Goal: Navigation & Orientation: Find specific page/section

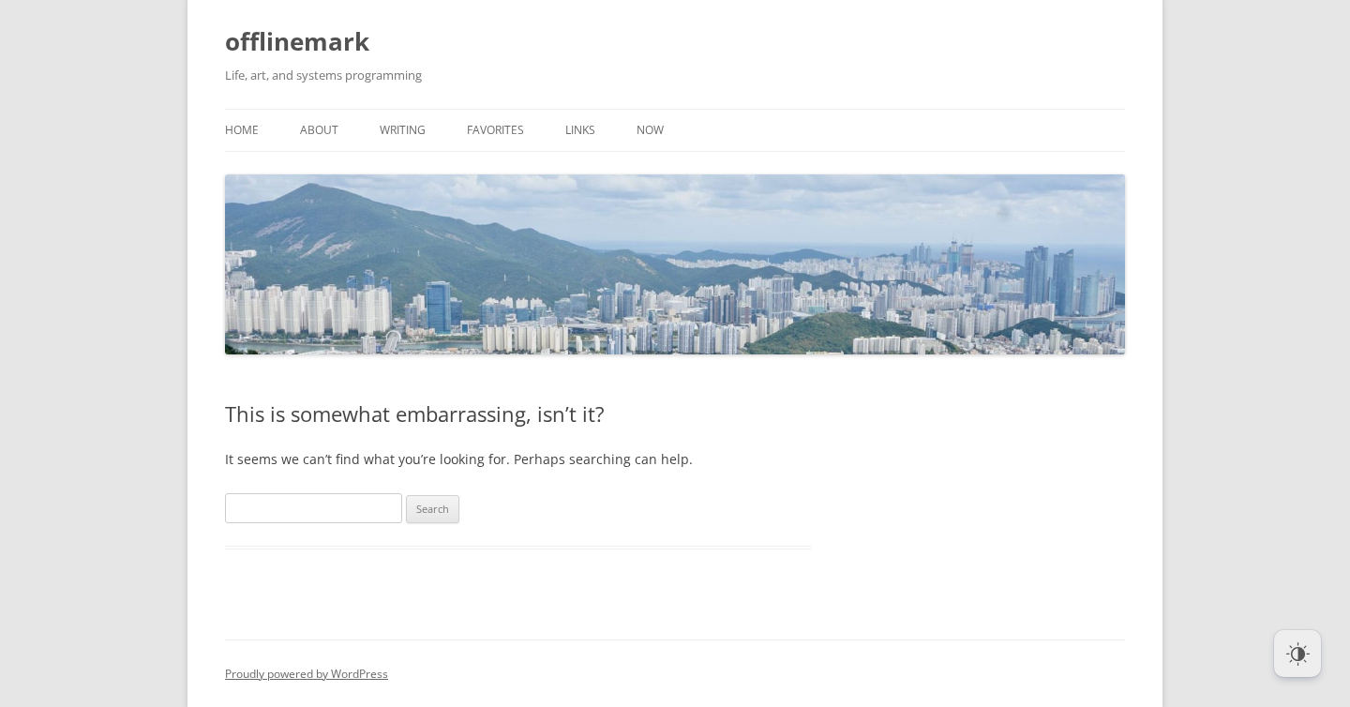
scroll to position [46, 0]
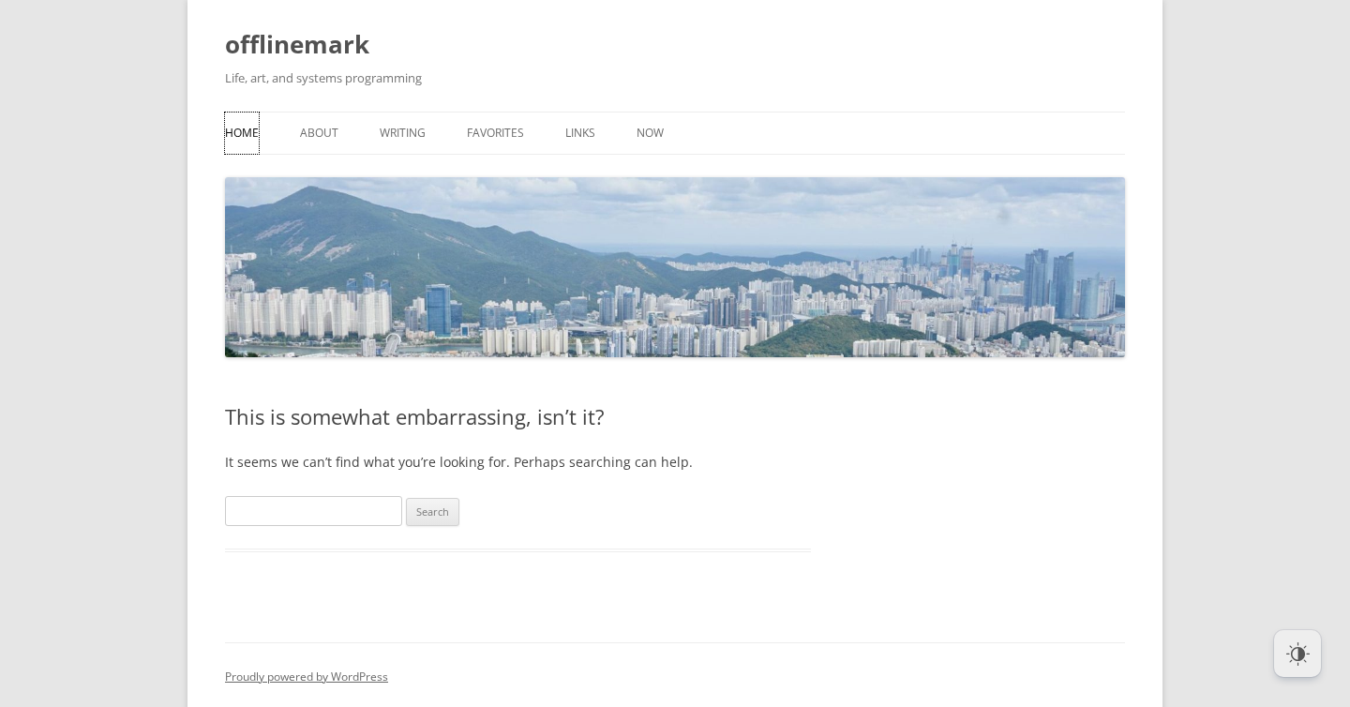
click at [240, 143] on link "Home" at bounding box center [242, 132] width 34 height 41
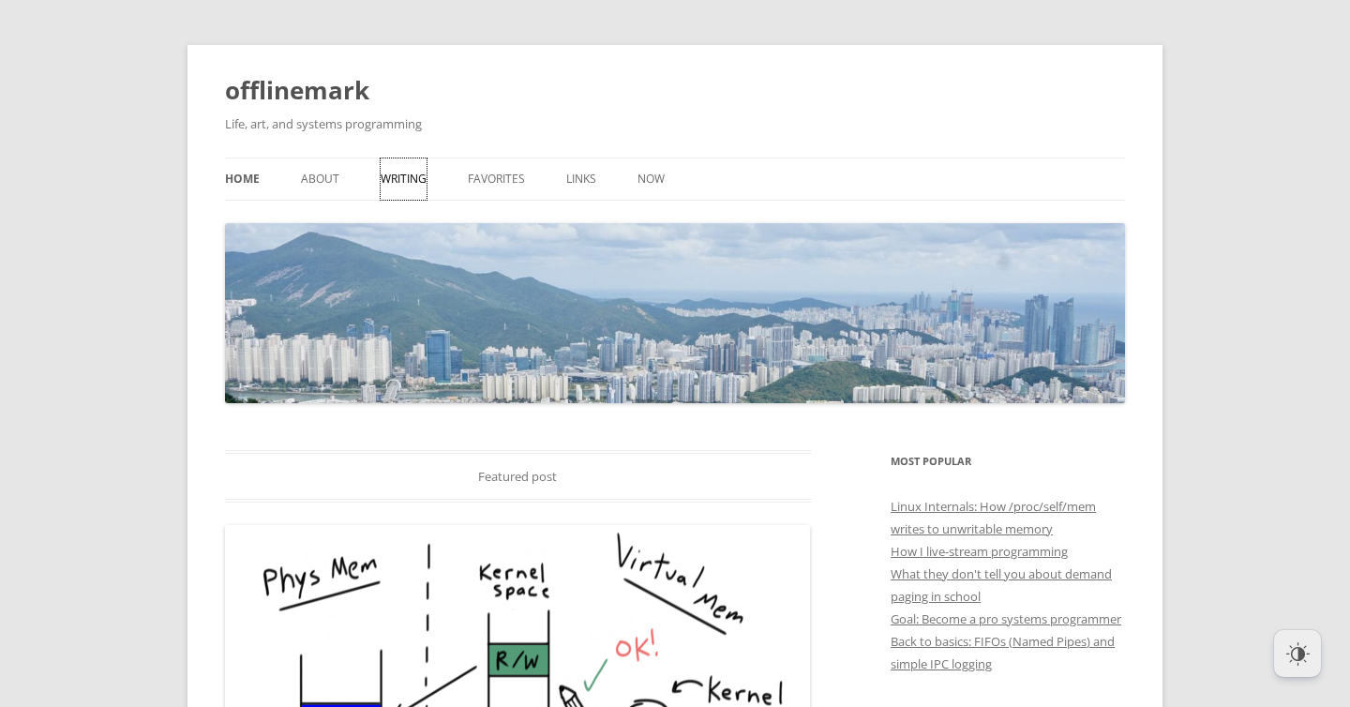
click at [403, 183] on link "Writing" at bounding box center [404, 178] width 46 height 41
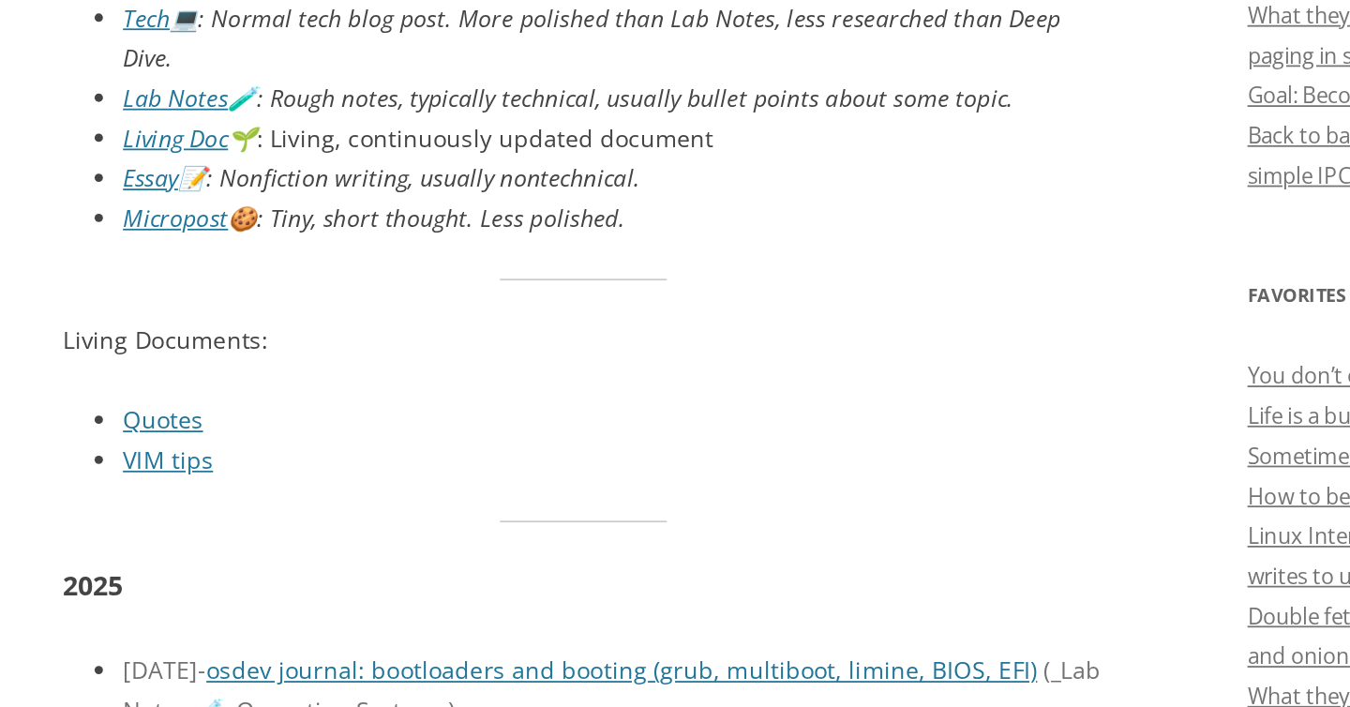
scroll to position [517, 0]
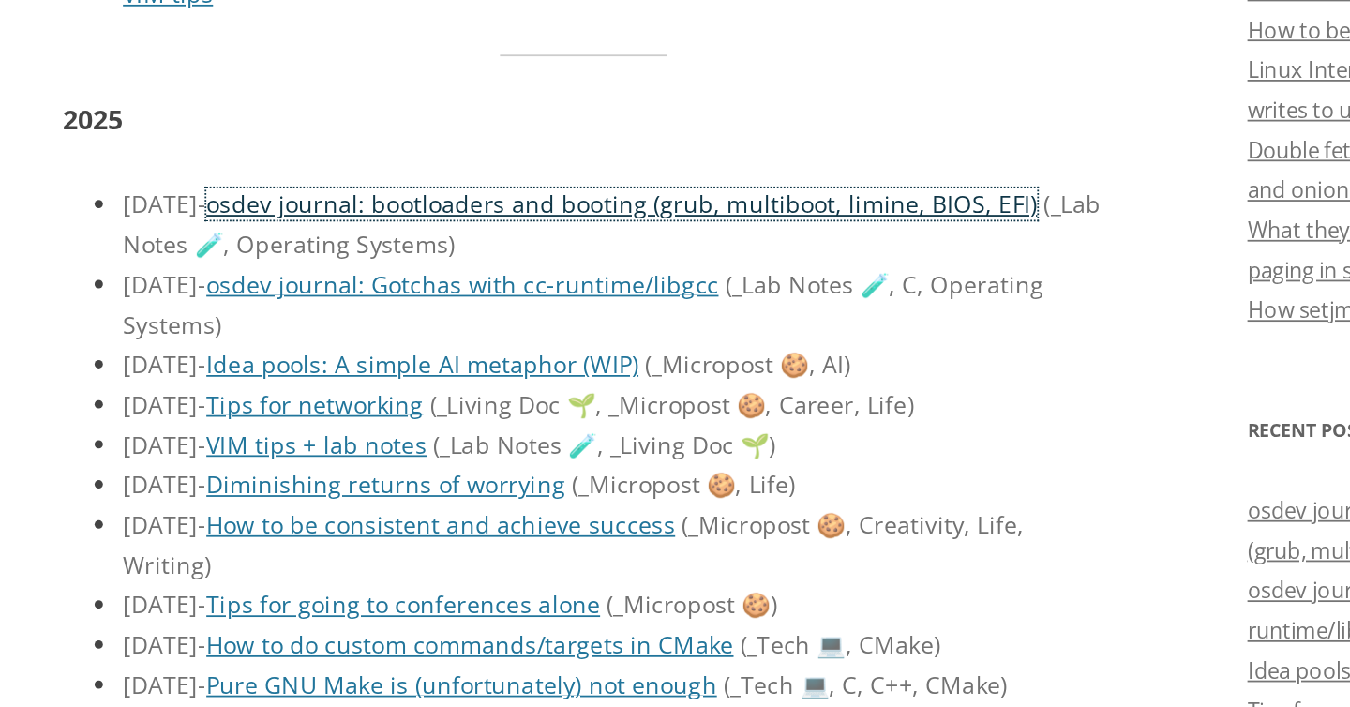
click at [432, 415] on link "osdev journal: bootloaders and booting (grub, multiboot, limine, BIOS, EFI)" at bounding box center [539, 424] width 467 height 18
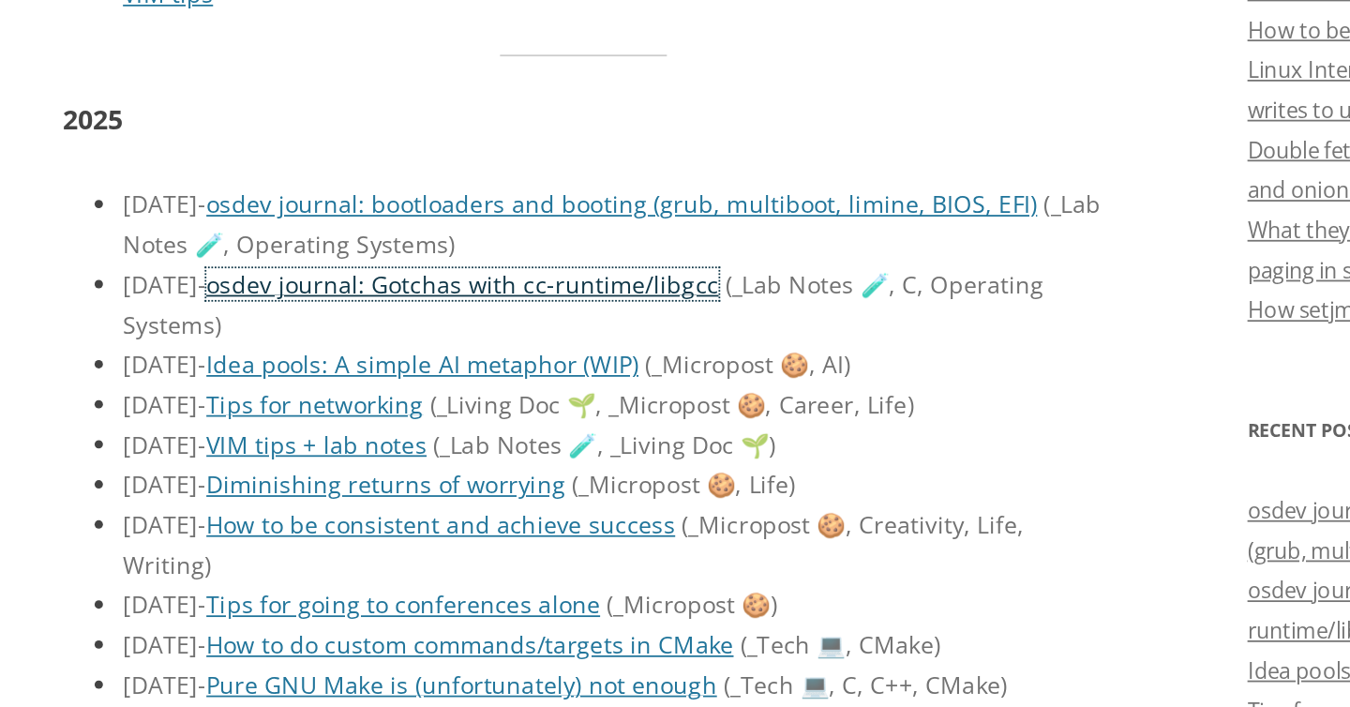
click at [384, 460] on link "osdev journal: Gotchas with cc-runtime/libgcc" at bounding box center [450, 469] width 288 height 18
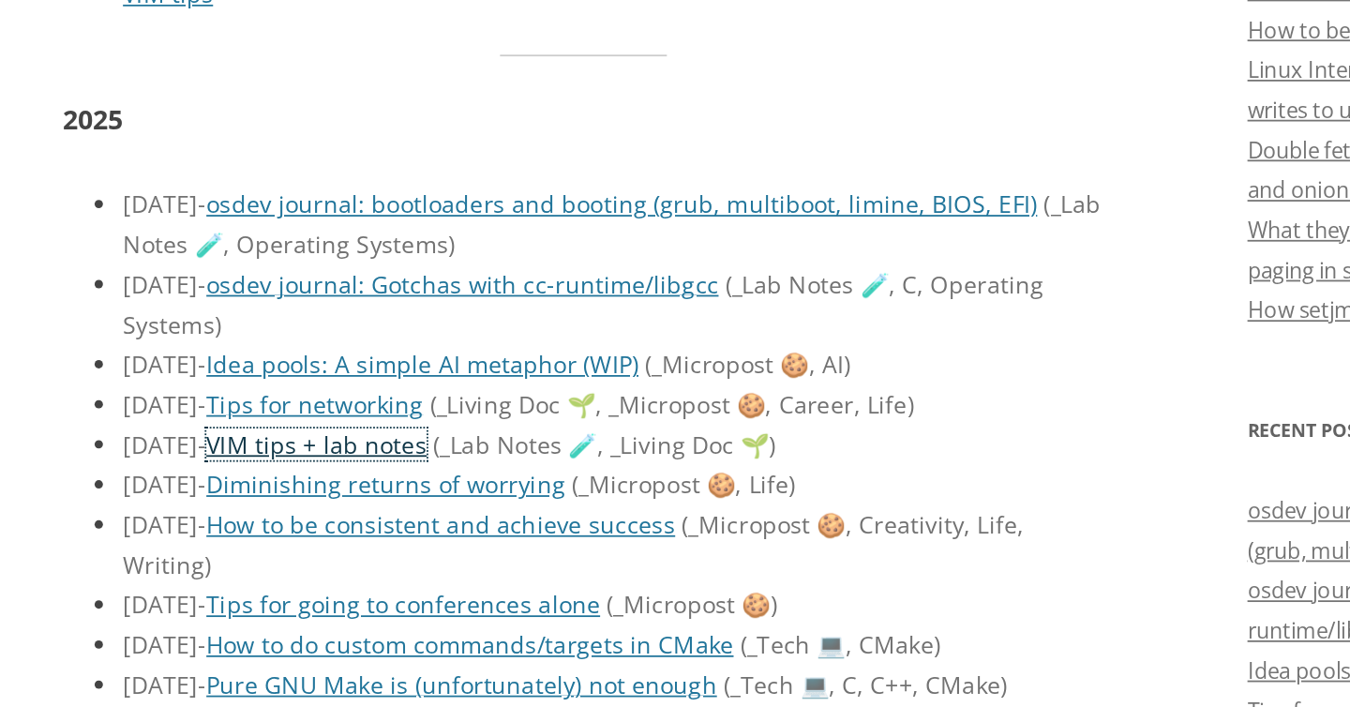
click at [401, 550] on link "VIM tips + lab notes" at bounding box center [368, 559] width 124 height 18
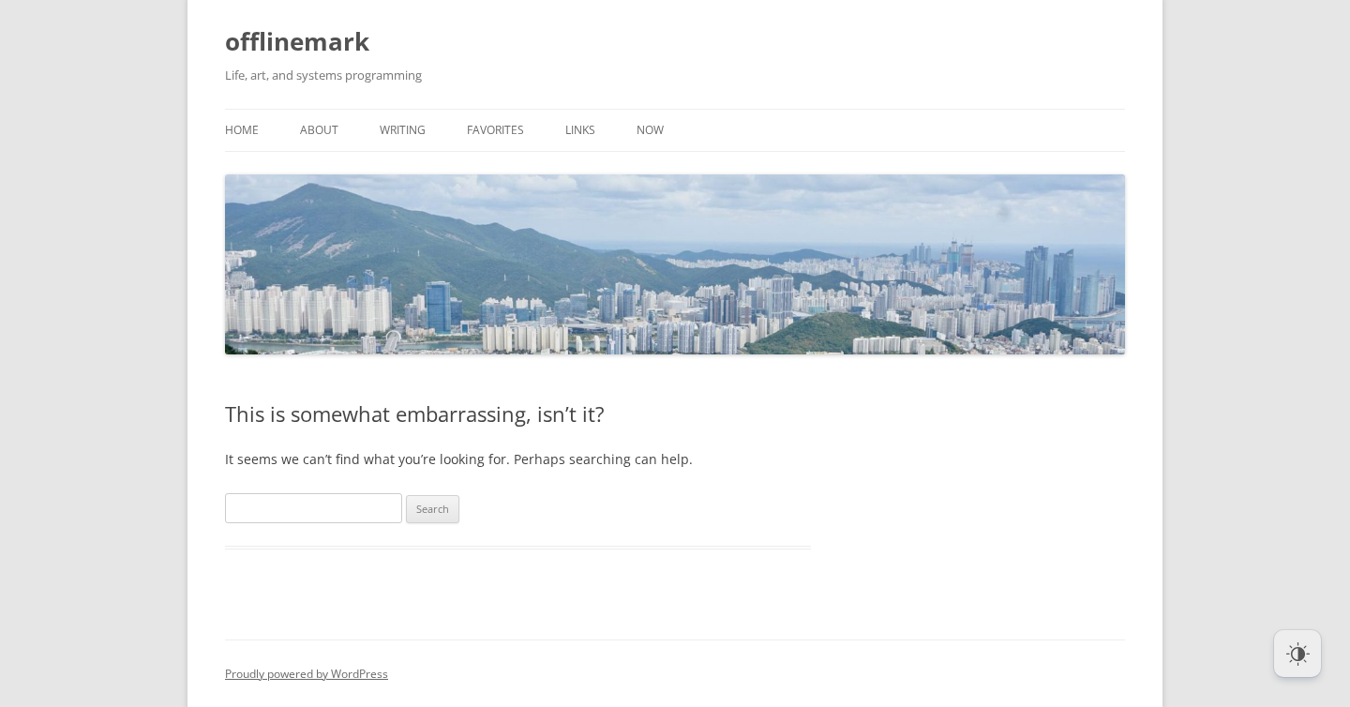
scroll to position [94, 0]
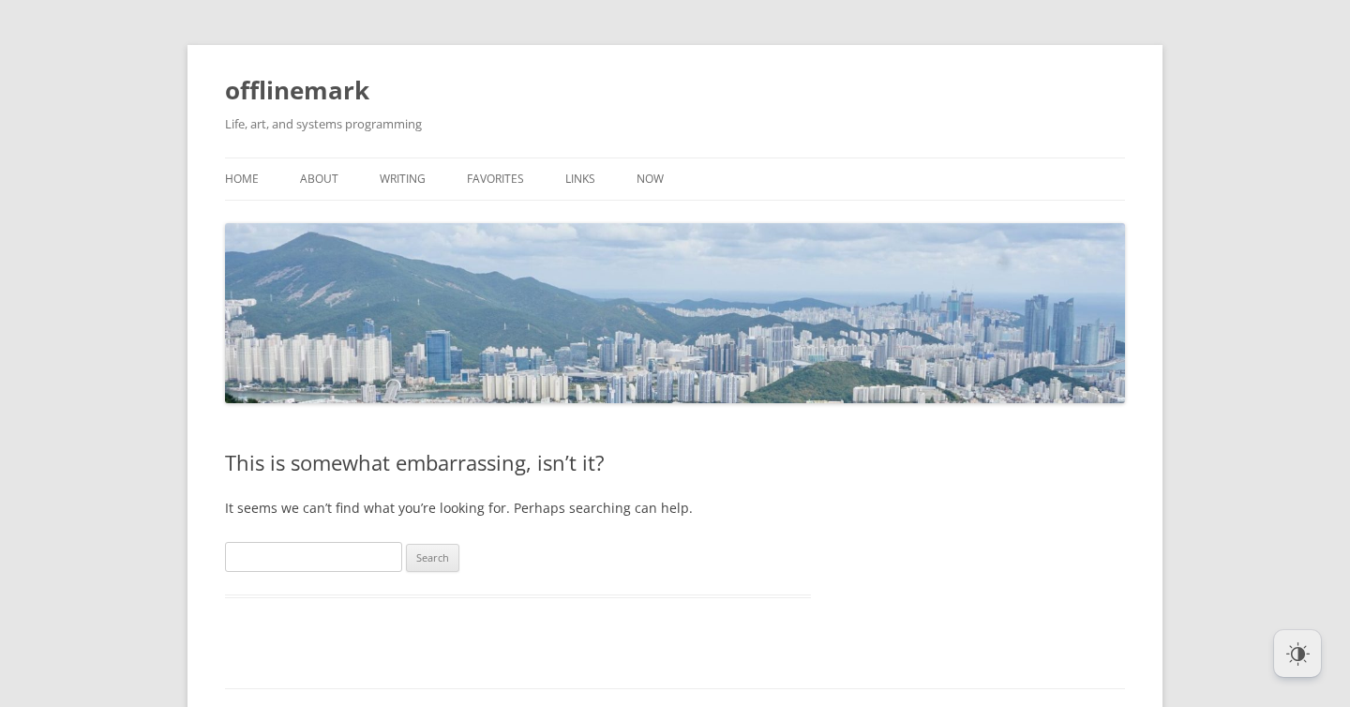
scroll to position [94, 0]
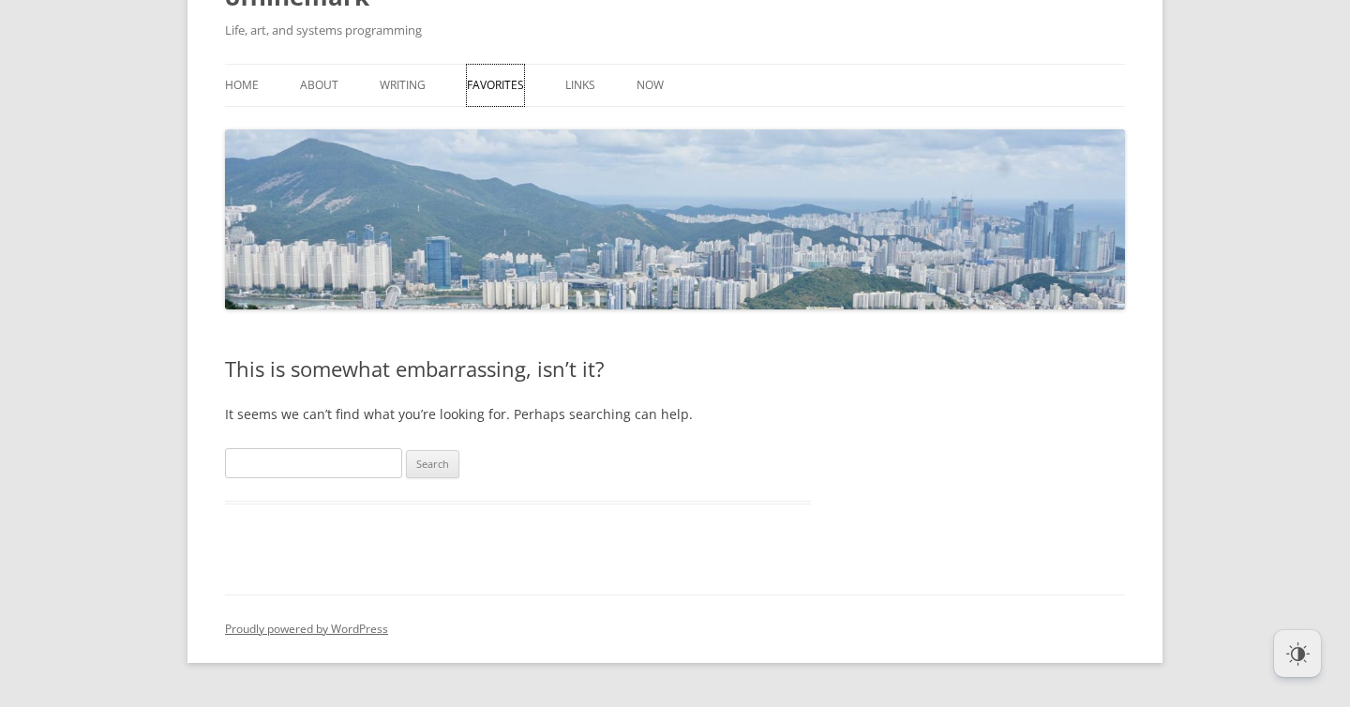
click at [490, 89] on link "Favorites" at bounding box center [495, 85] width 57 height 41
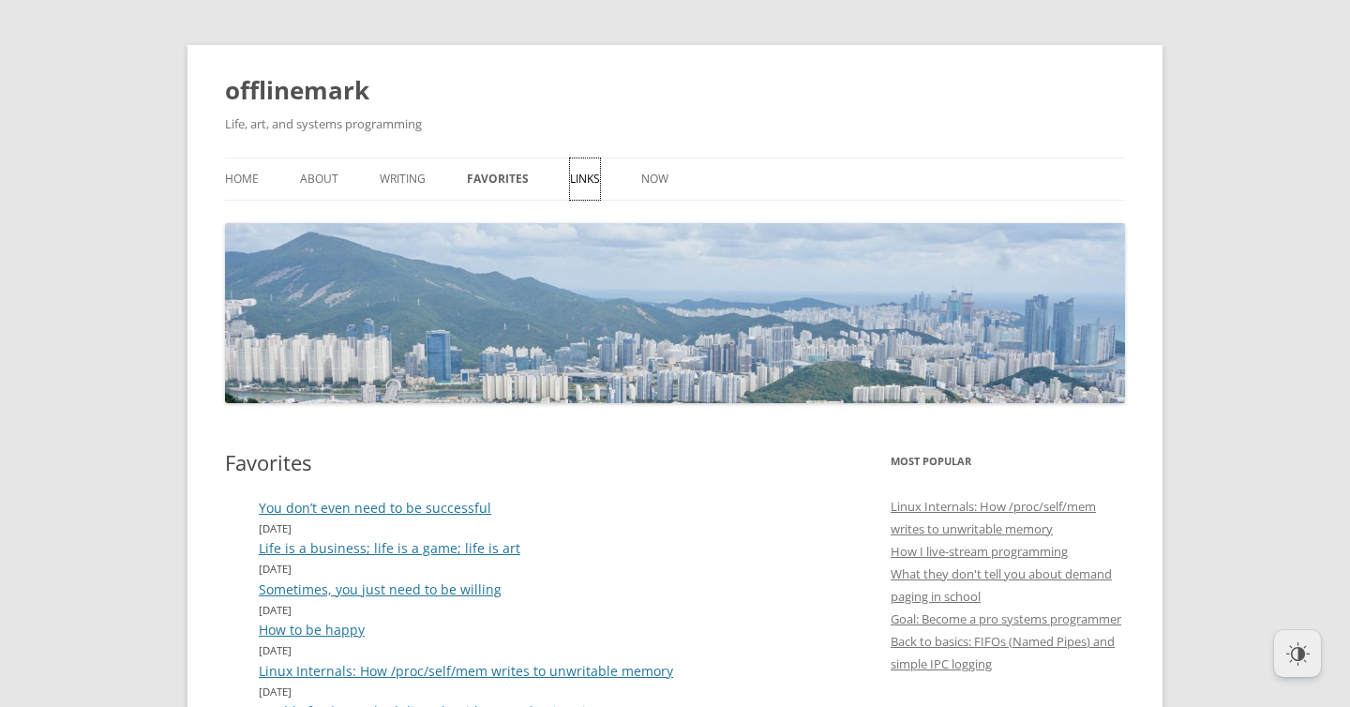
click at [570, 176] on link "Links" at bounding box center [585, 178] width 30 height 41
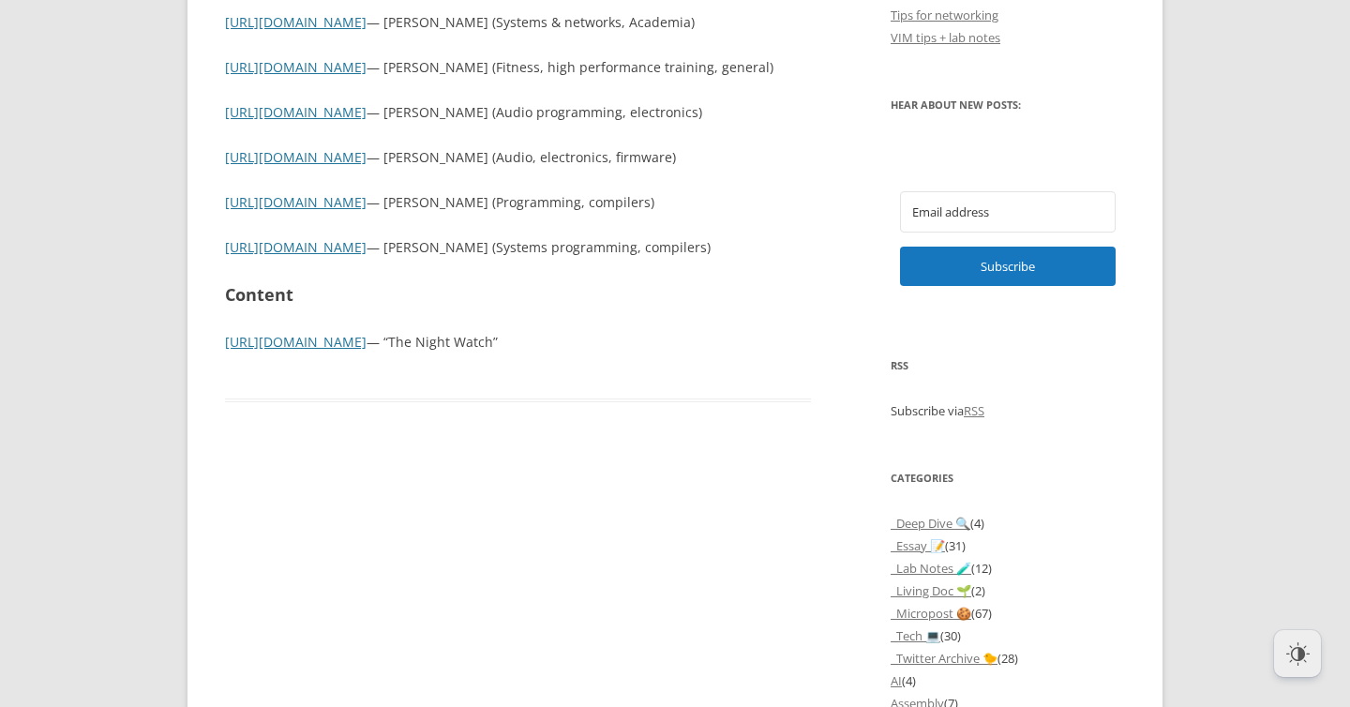
scroll to position [926, 0]
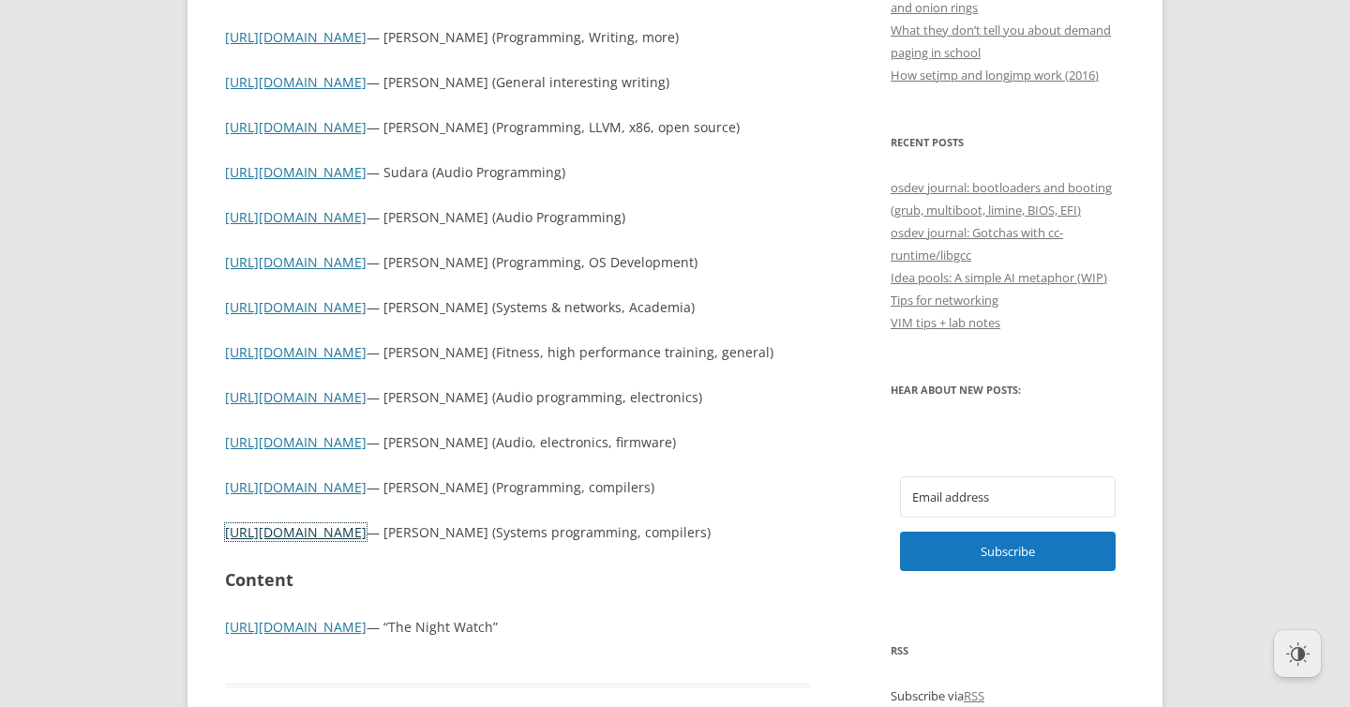
click at [258, 528] on link "[URL][DOMAIN_NAME]" at bounding box center [296, 532] width 142 height 18
